Goal: Contribute content

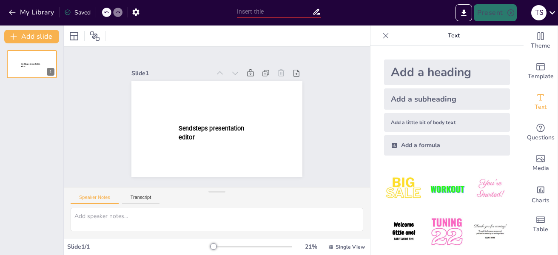
type input "New Sendsteps"
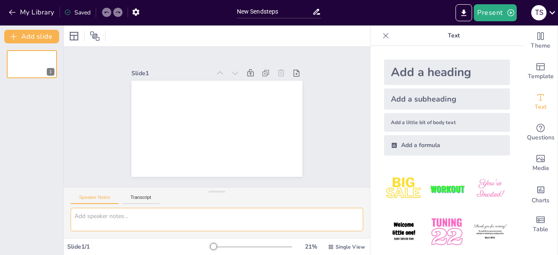
click at [213, 224] on textarea at bounding box center [217, 219] width 293 height 23
click at [8, 14] on button "My Library" at bounding box center [31, 13] width 51 height 14
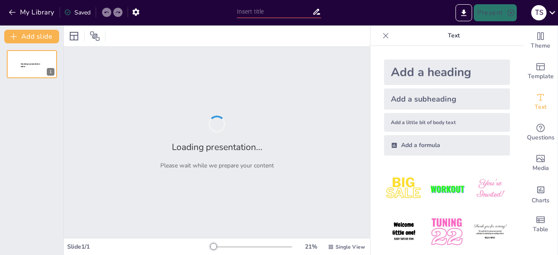
type input "Mechanisms of AI Tutoring: Tailoring Learning Experiences to Individual Needs"
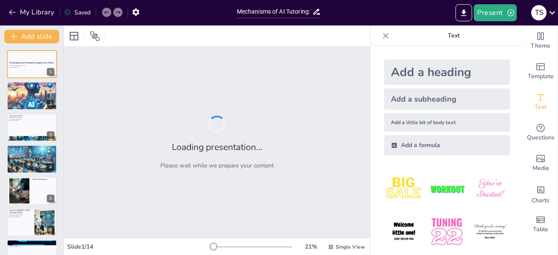
checkbox input "true"
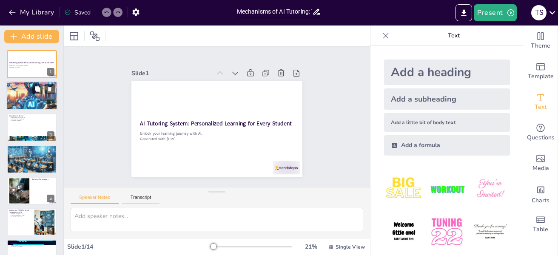
checkbox input "true"
click at [13, 93] on div at bounding box center [31, 95] width 51 height 51
type textarea "AI tutoring systems utilize sophisticated algorithms to evaluate student perfor…"
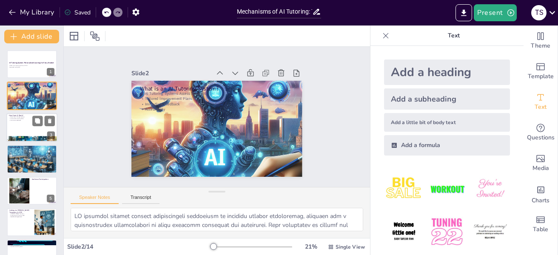
checkbox input "true"
click at [11, 138] on div at bounding box center [31, 139] width 51 height 31
type textarea "Quizzes are a fundamental component of AI tutoring systems. They not only measu…"
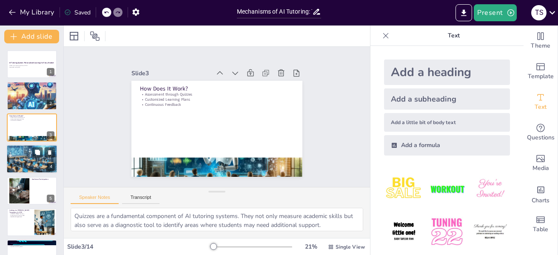
checkbox input "true"
click at [29, 158] on div at bounding box center [31, 159] width 51 height 51
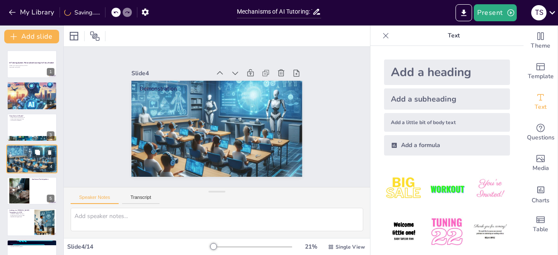
scroll to position [10, 0]
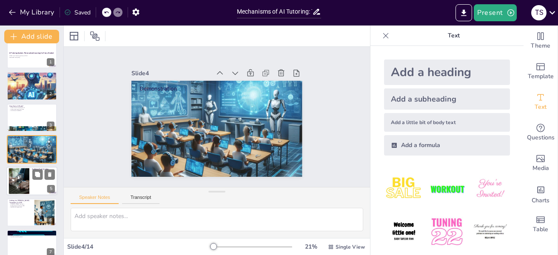
click at [25, 180] on div at bounding box center [19, 181] width 46 height 26
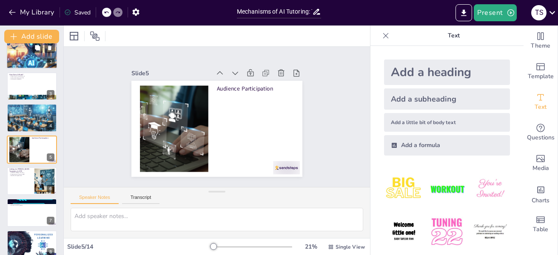
checkbox input "true"
click at [28, 47] on p "Immediate Feedback" at bounding box center [32, 47] width 46 height 2
type textarea "AI tutoring systems utilize sophisticated algorithms to evaluate student perfor…"
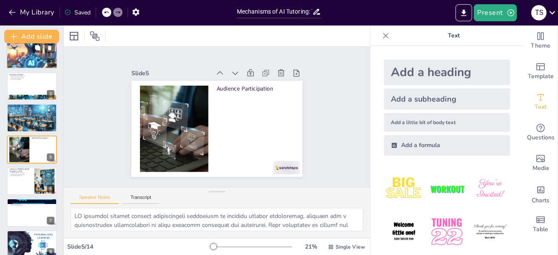
scroll to position [0, 0]
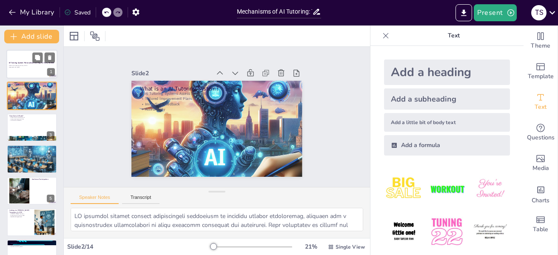
checkbox input "true"
click at [27, 63] on strong "AI Tutoring System: Personalized Learning for Every Student" at bounding box center [32, 63] width 46 height 2
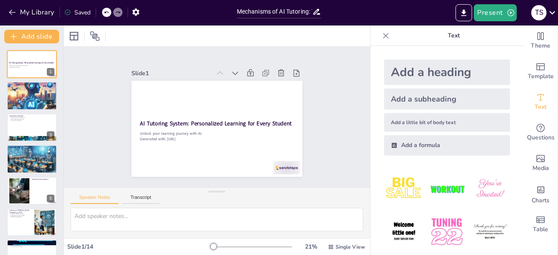
checkbox input "true"
